Goal: Check status: Check status

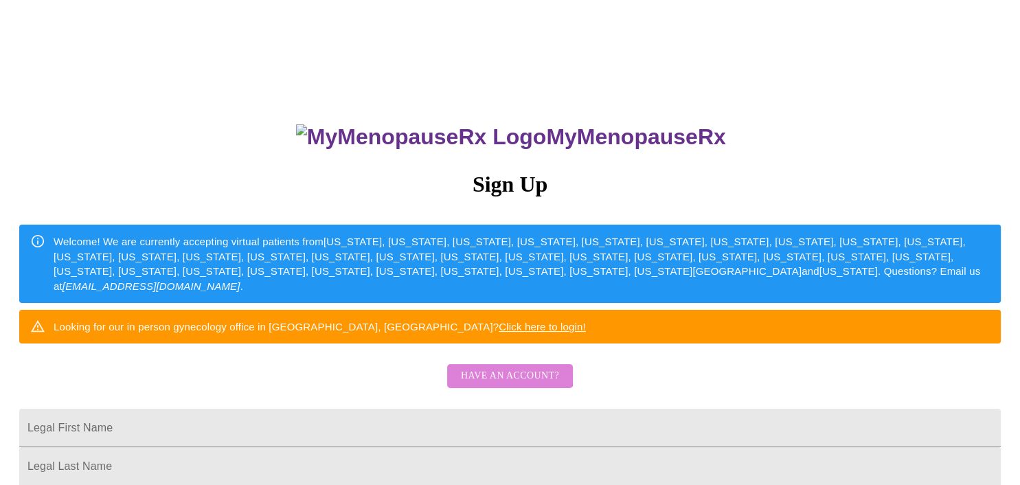
click at [498, 384] on span "Have an account?" at bounding box center [510, 375] width 98 height 17
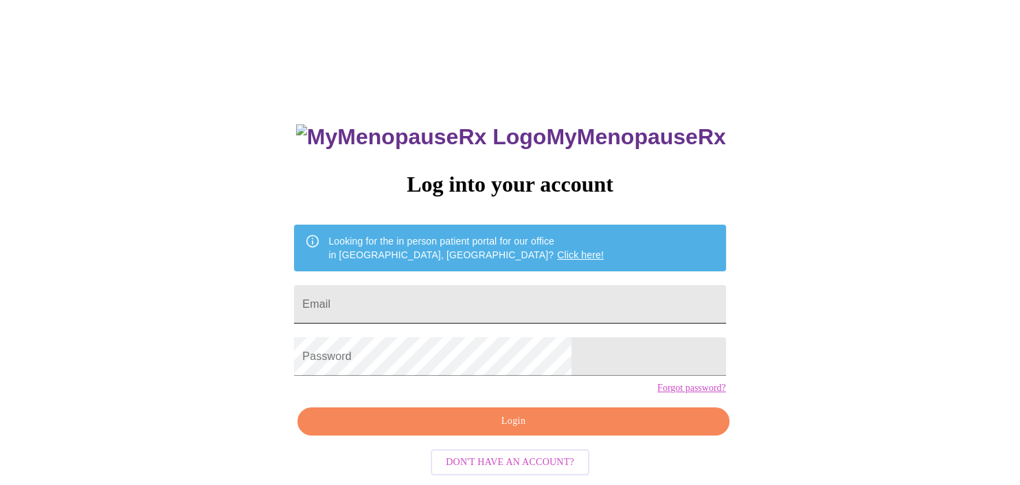
click at [459, 295] on input "Email" at bounding box center [509, 304] width 431 height 38
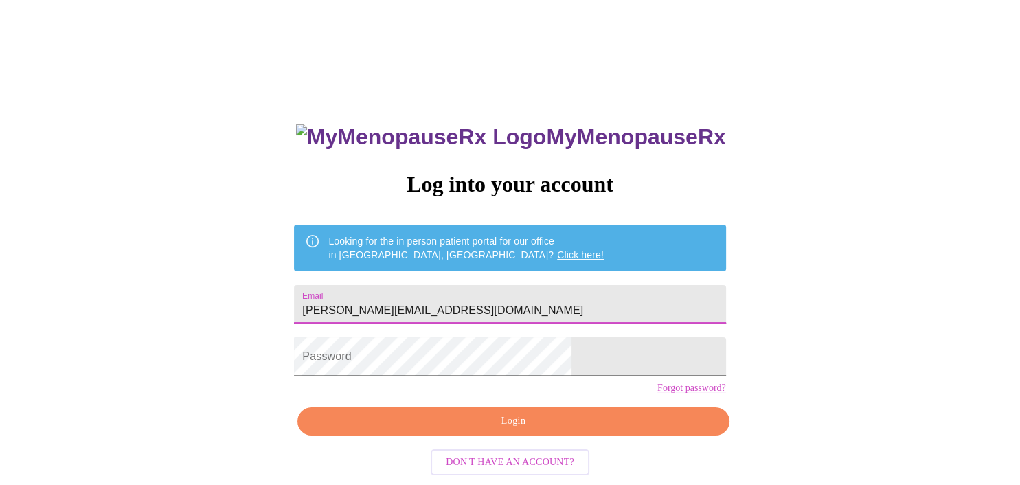
type input "[PERSON_NAME][EMAIL_ADDRESS][DOMAIN_NAME]"
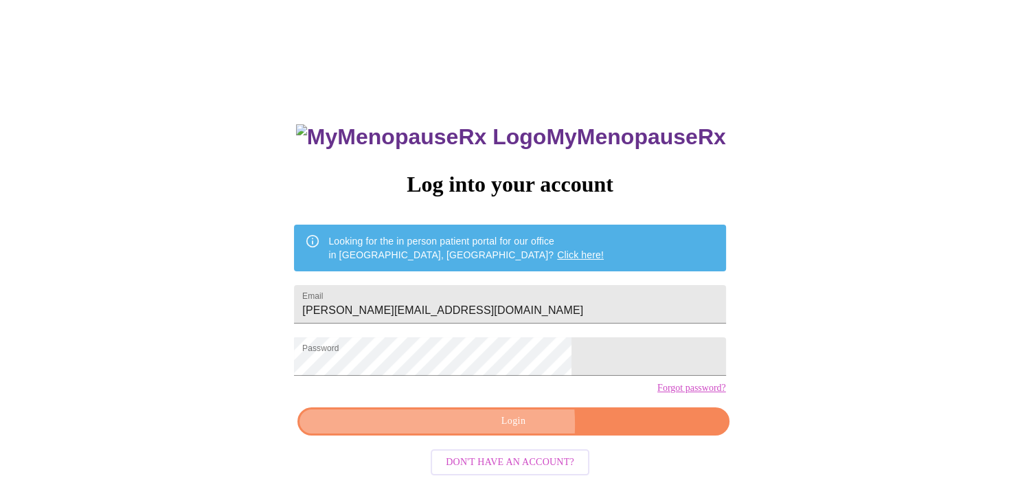
click at [443, 430] on span "Login" at bounding box center [513, 421] width 400 height 17
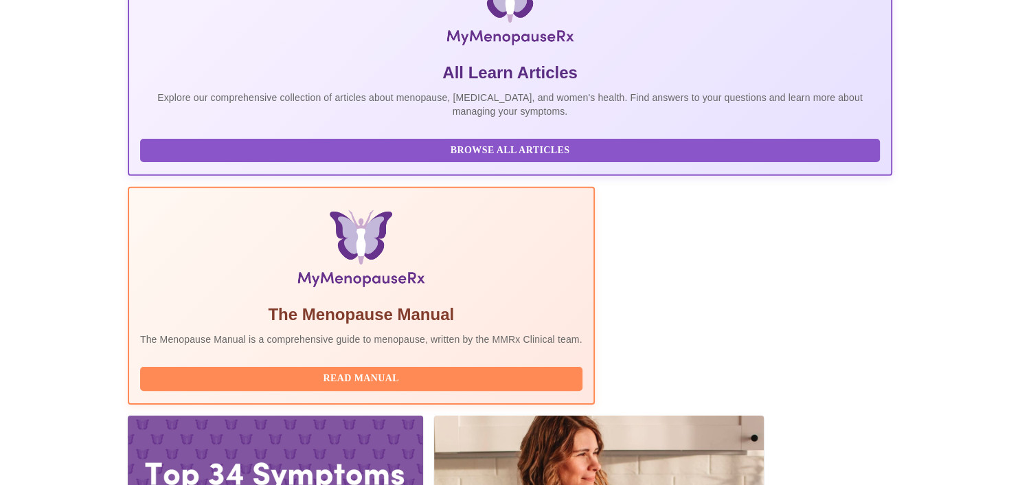
scroll to position [265, 0]
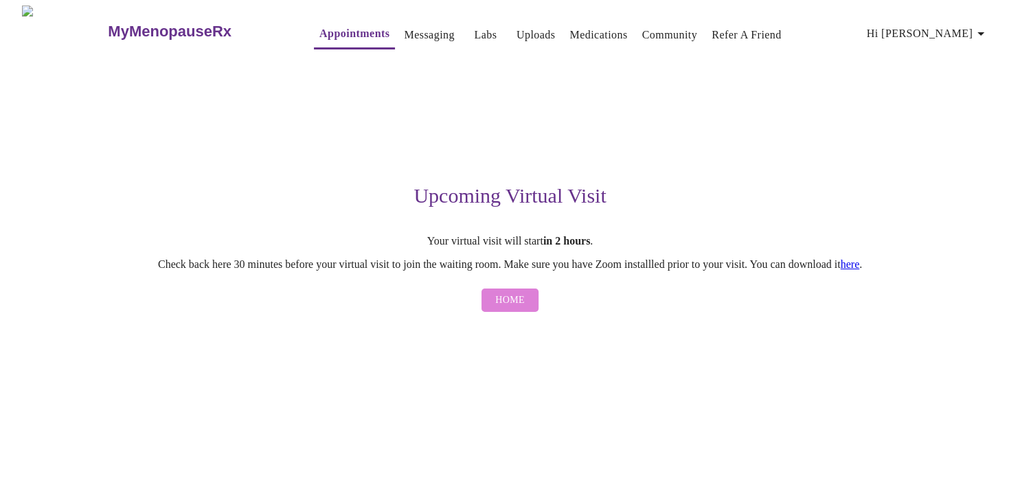
click at [505, 301] on span "Home" at bounding box center [510, 300] width 30 height 17
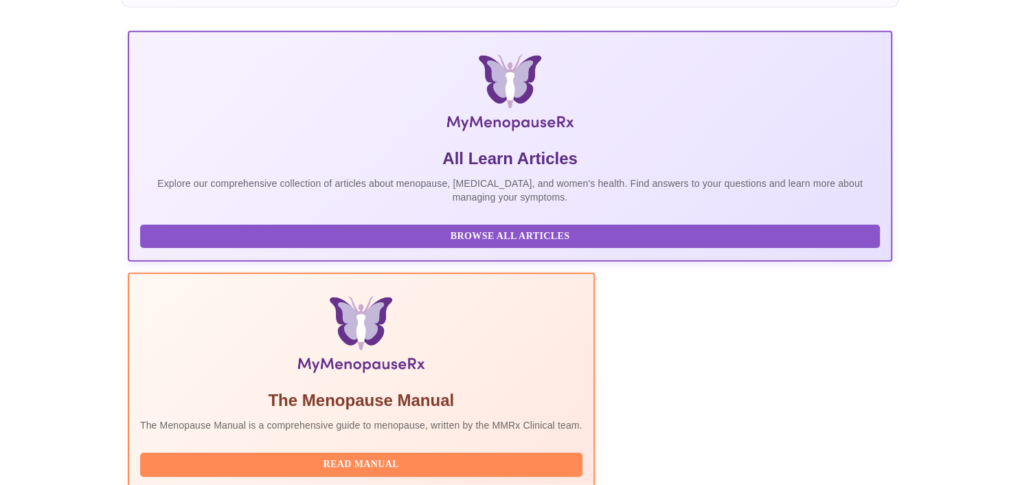
scroll to position [265, 0]
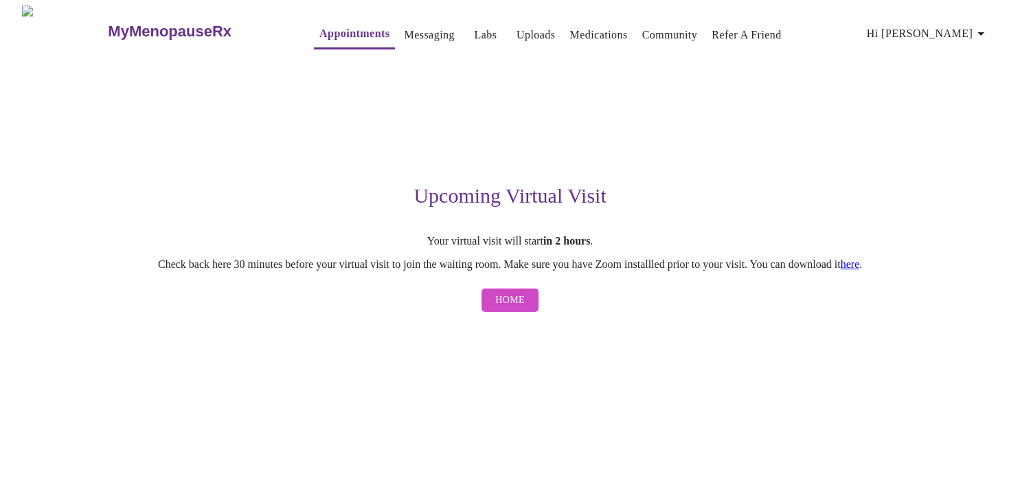
click at [860, 270] on link "here" at bounding box center [849, 264] width 19 height 12
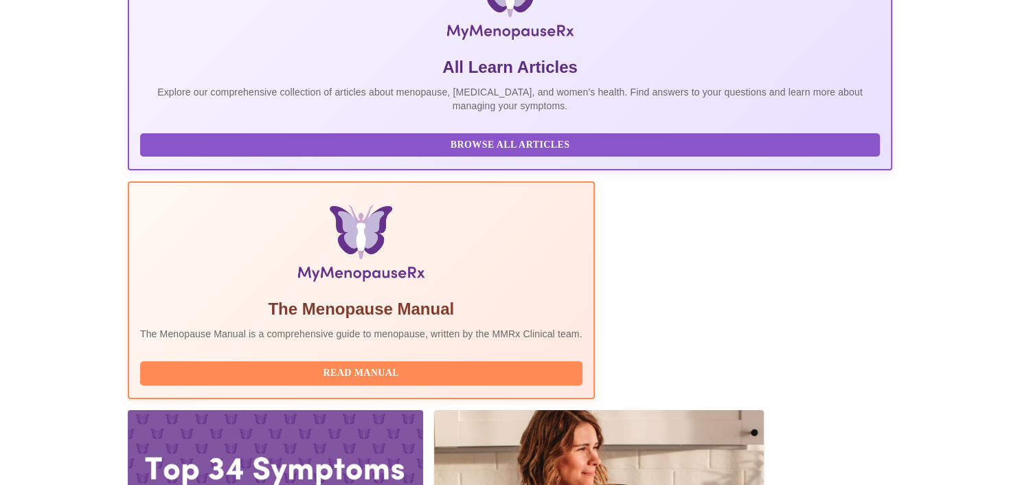
scroll to position [265, 0]
